Goal: Task Accomplishment & Management: Use online tool/utility

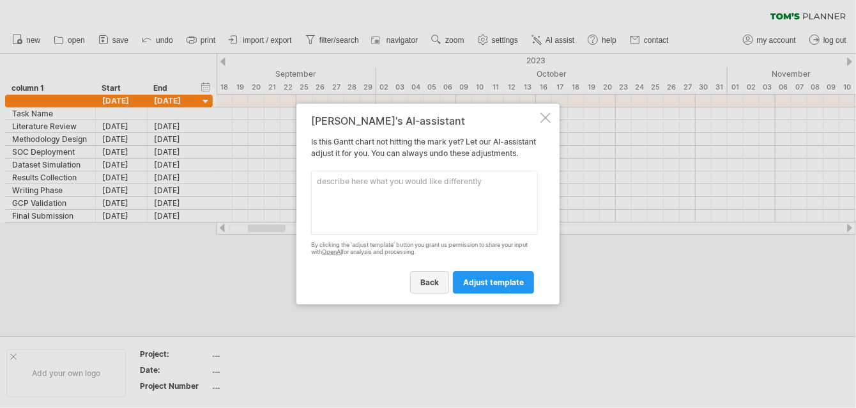
click at [431, 287] on span "back" at bounding box center [429, 282] width 19 height 10
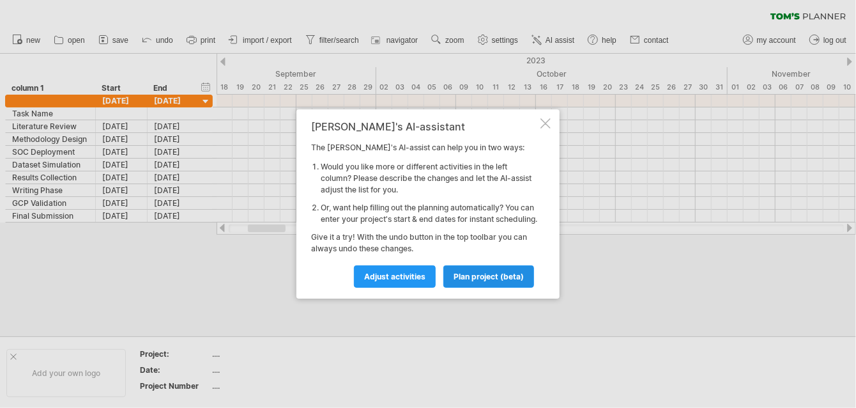
click at [479, 274] on link "plan project (beta)" at bounding box center [488, 276] width 91 height 22
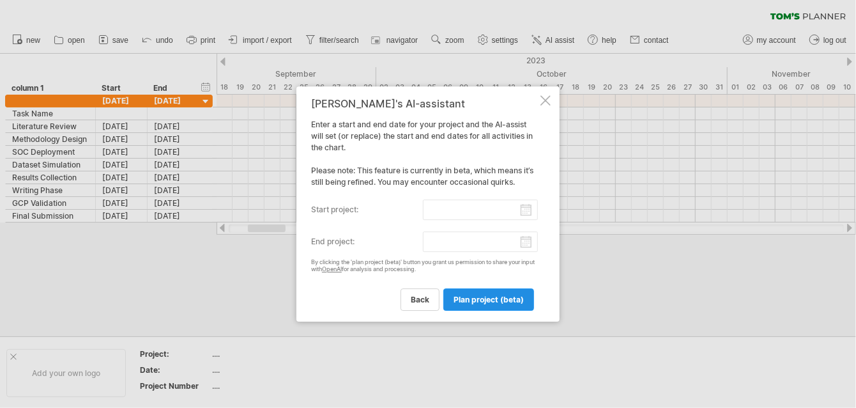
click at [493, 291] on link "plan project (beta)" at bounding box center [488, 299] width 91 height 22
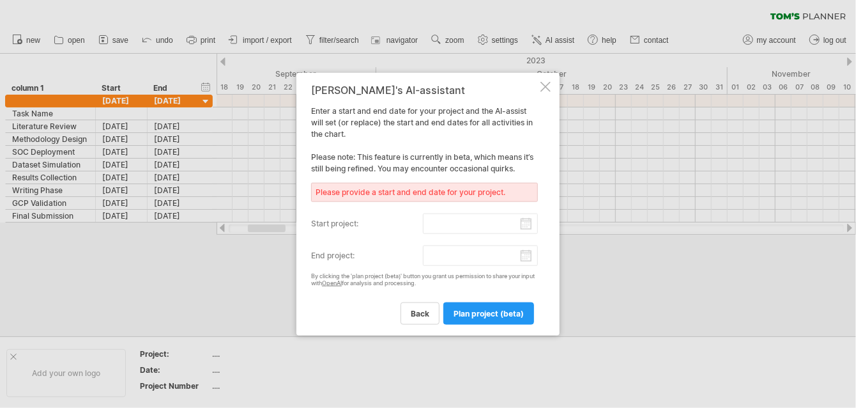
click at [544, 84] on div at bounding box center [545, 87] width 10 height 10
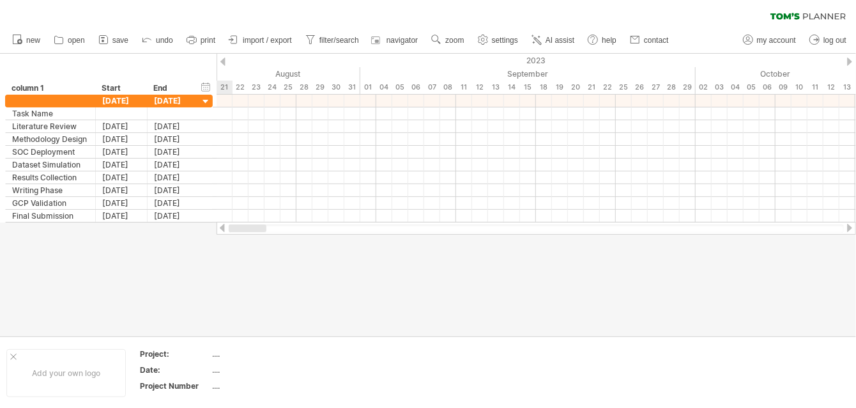
drag, startPoint x: 263, startPoint y: 229, endPoint x: 152, endPoint y: 253, distance: 113.6
click at [152, 253] on div "Trying to reach [DOMAIN_NAME] Connected again... processing file clear filter" at bounding box center [428, 204] width 856 height 408
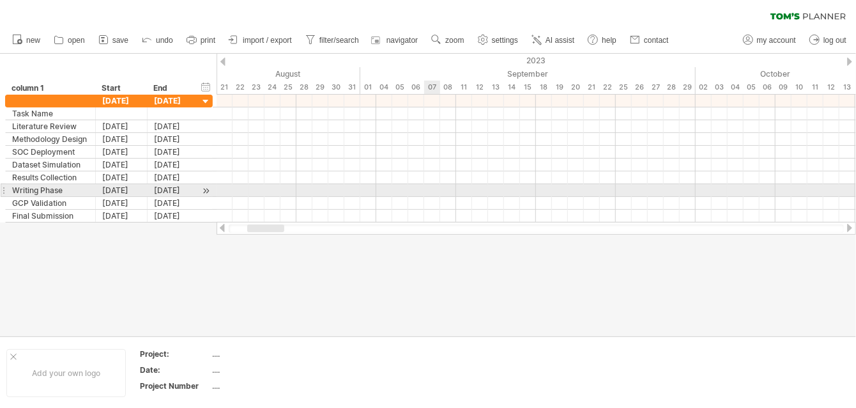
click at [438, 192] on div at bounding box center [536, 190] width 639 height 13
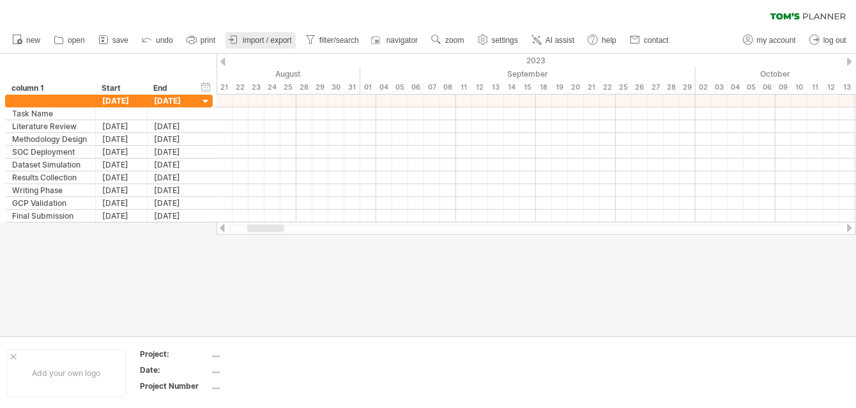
click at [244, 45] on link "import / export" at bounding box center [260, 40] width 70 height 17
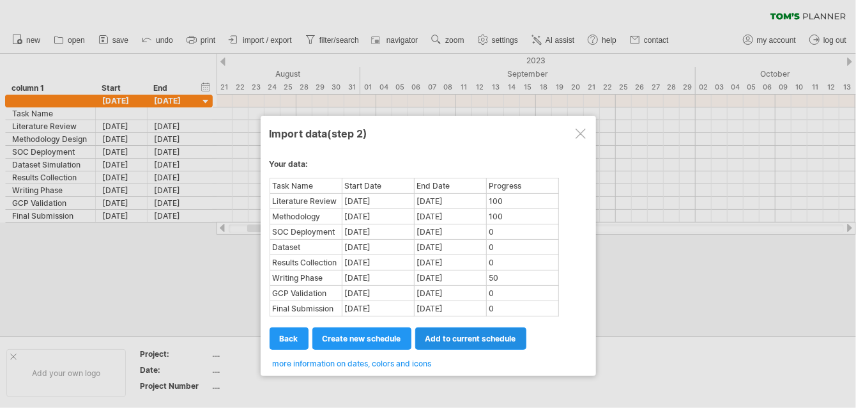
click at [475, 333] on span "add to current schedule" at bounding box center [470, 338] width 91 height 10
select select "********"
select select "*********"
select select "*******"
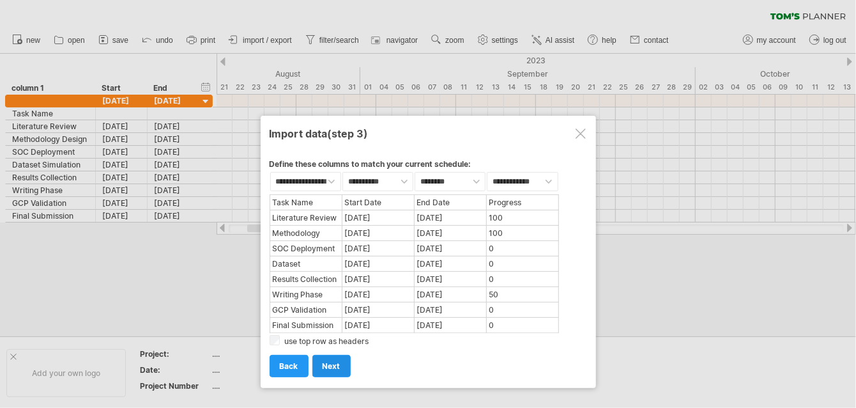
click at [330, 361] on span "next" at bounding box center [332, 366] width 18 height 10
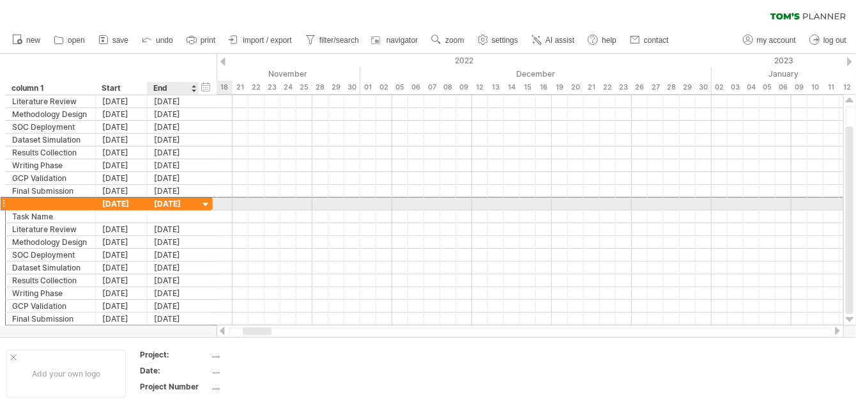
click at [187, 205] on div "[DATE]" at bounding box center [174, 203] width 52 height 12
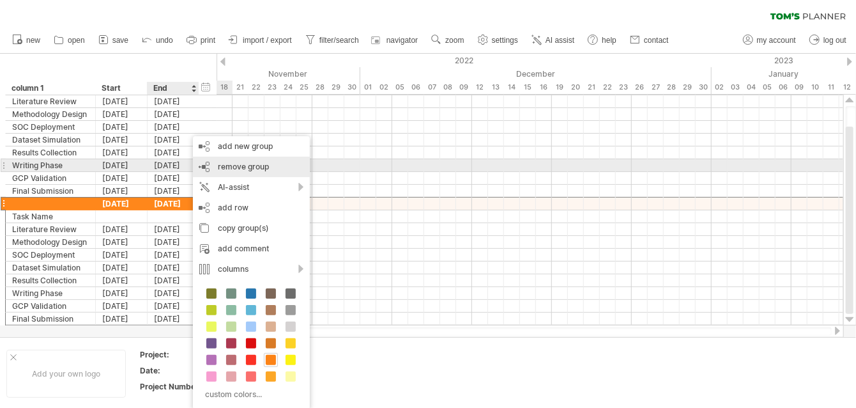
click at [262, 165] on span "remove group" at bounding box center [243, 167] width 51 height 10
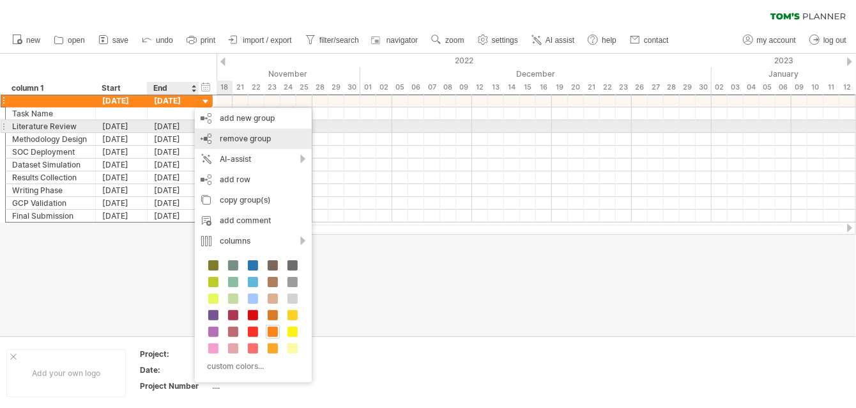
click at [234, 130] on div "remove group remove selected groups" at bounding box center [253, 138] width 117 height 20
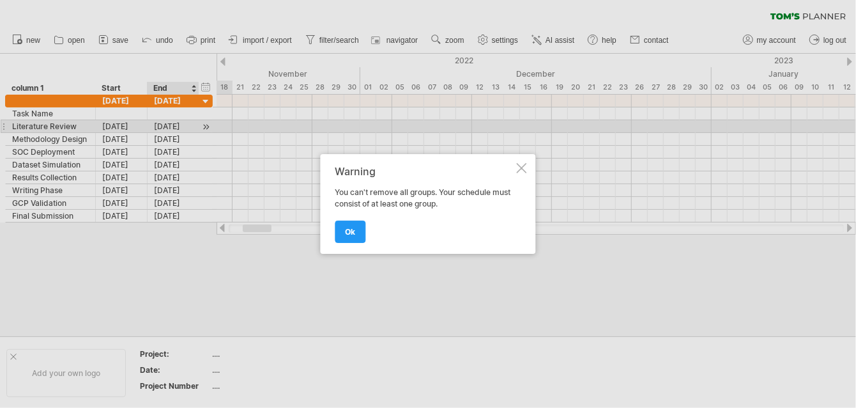
click at [514, 173] on div "Warning You can't remove all groups. Your schedule must consist of at least one…" at bounding box center [428, 204] width 215 height 100
click at [523, 165] on div at bounding box center [522, 168] width 10 height 10
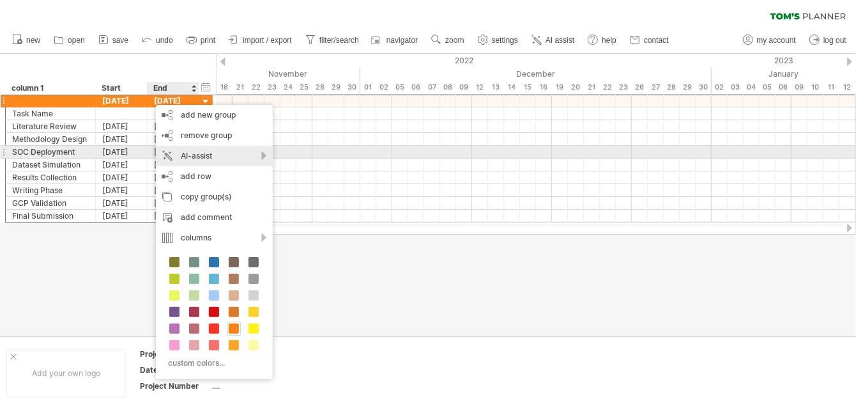
click at [214, 151] on div "AI-assist" at bounding box center [214, 156] width 117 height 20
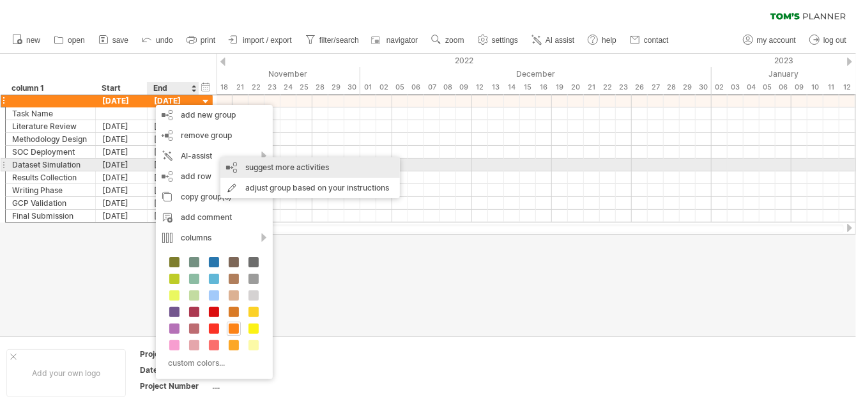
click at [268, 165] on div "suggest more activities" at bounding box center [310, 167] width 180 height 20
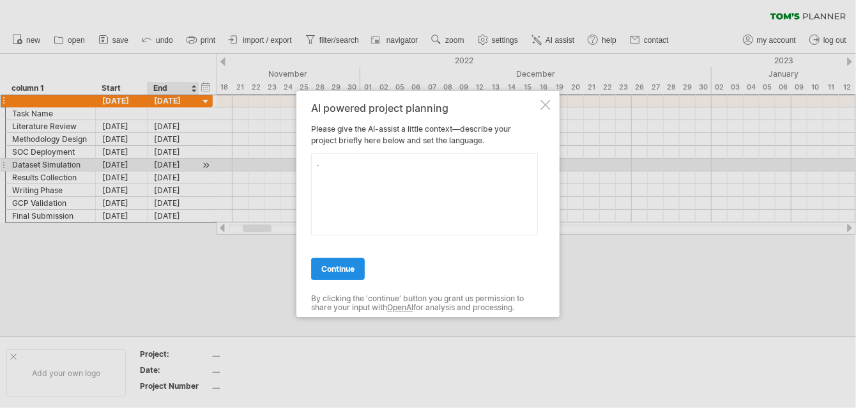
type textarea "."
click at [341, 274] on link "continue" at bounding box center [338, 268] width 54 height 22
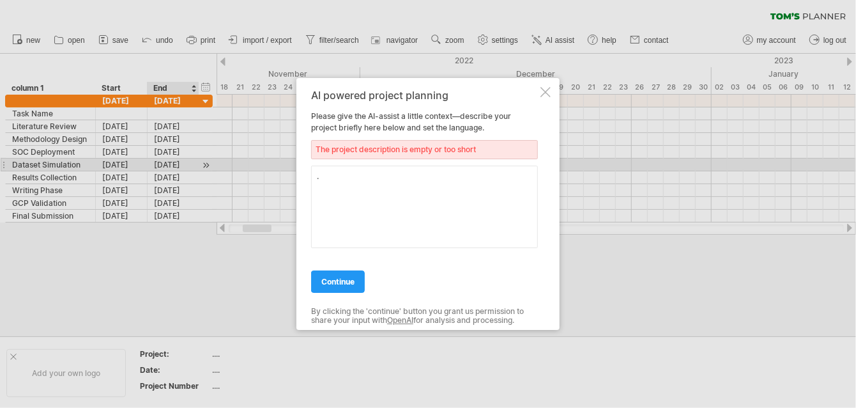
click at [541, 100] on div "AI powered project planning Please give the AI-assist a little context—describe…" at bounding box center [427, 204] width 263 height 252
click at [543, 94] on div at bounding box center [545, 92] width 10 height 10
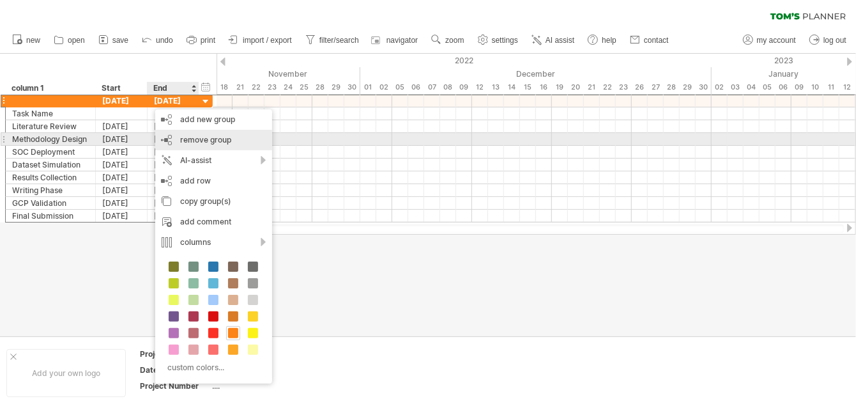
click at [203, 135] on span "remove group" at bounding box center [205, 140] width 51 height 10
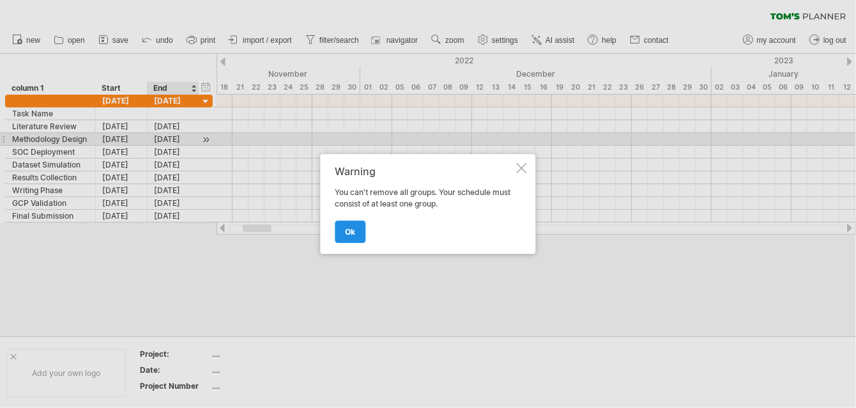
click at [356, 230] on link "ok" at bounding box center [350, 231] width 31 height 22
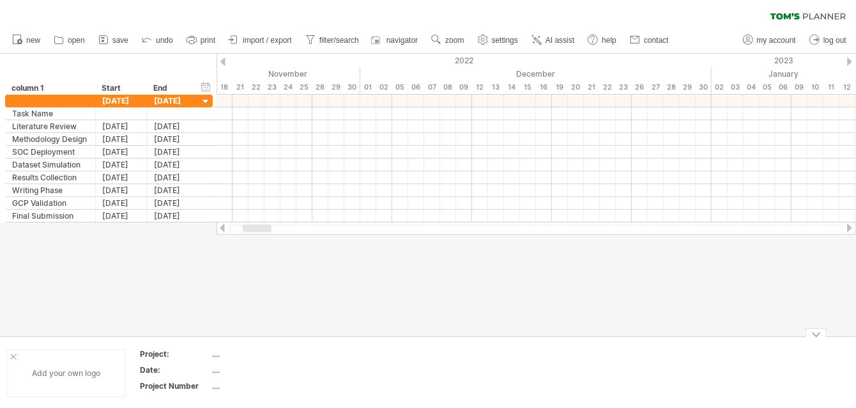
click at [8, 353] on div "Add your own logo" at bounding box center [65, 373] width 119 height 48
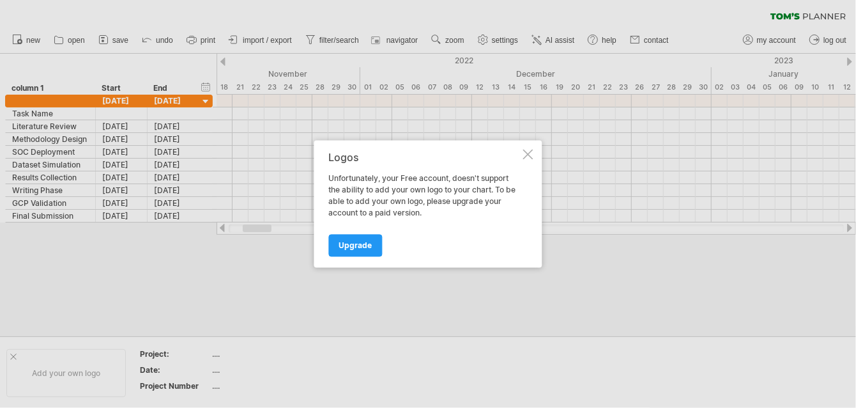
click at [524, 163] on div "Logos Unfortunately, your Free account, doesn't support the ability to add your…" at bounding box center [428, 204] width 228 height 127
click at [526, 153] on div at bounding box center [528, 154] width 10 height 10
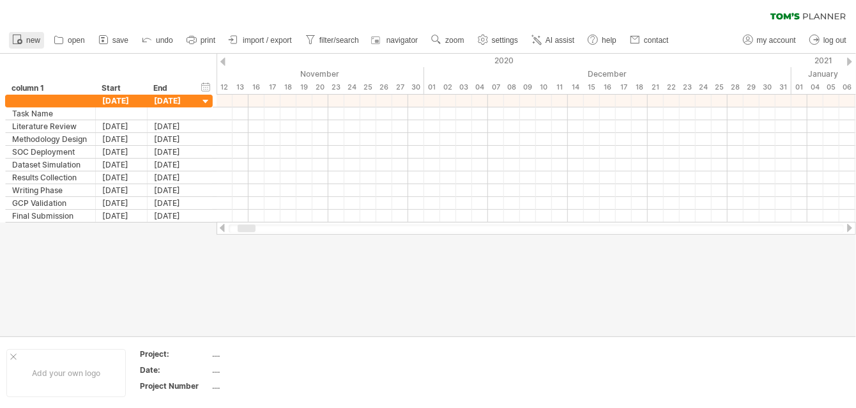
click at [33, 40] on span "new" at bounding box center [33, 40] width 14 height 9
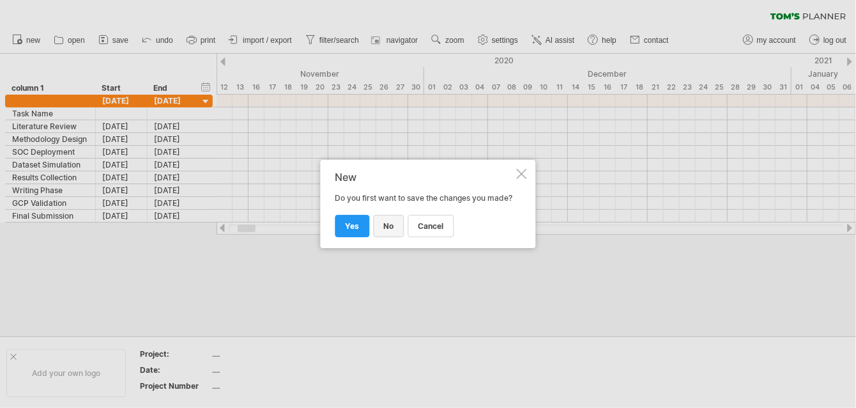
click at [386, 231] on span "no" at bounding box center [389, 226] width 10 height 10
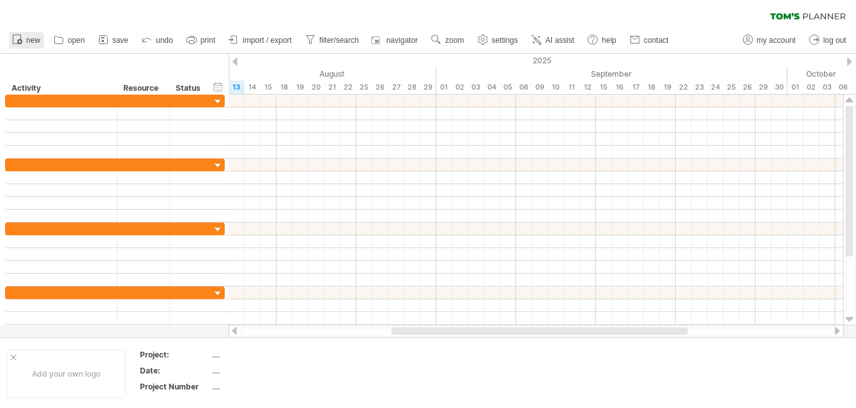
click at [36, 41] on span "new" at bounding box center [33, 40] width 14 height 9
click at [272, 37] on span "import / export" at bounding box center [267, 40] width 49 height 9
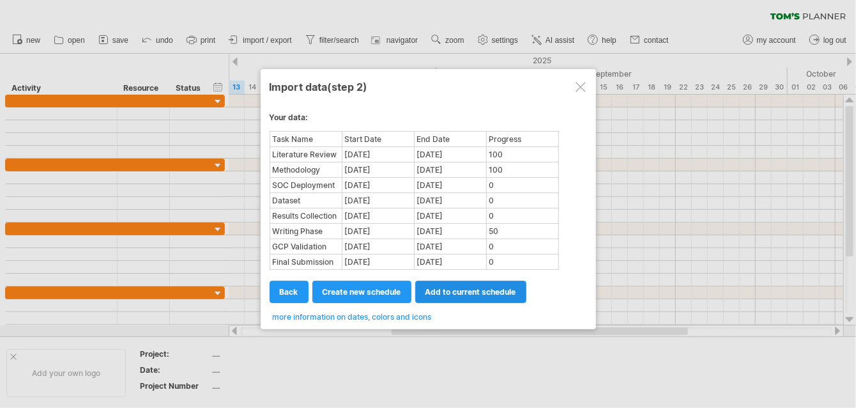
click at [460, 289] on span "add to current schedule" at bounding box center [470, 292] width 91 height 10
select select "********"
select select "*********"
select select "*******"
select select "********"
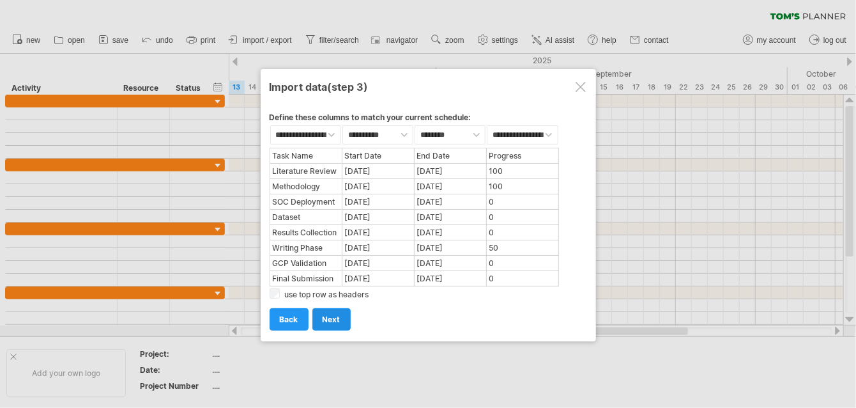
click at [323, 315] on span "next" at bounding box center [332, 319] width 18 height 10
